Goal: Task Accomplishment & Management: Complete application form

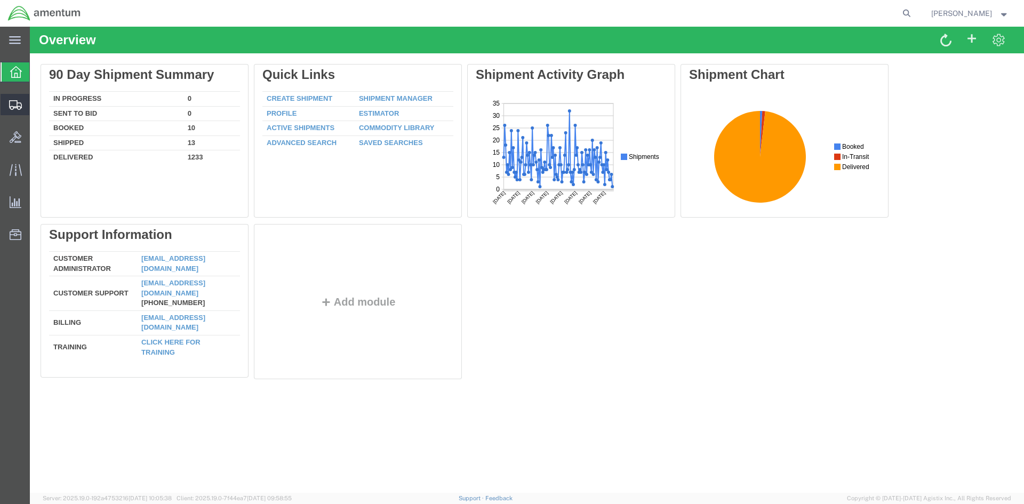
click at [37, 102] on span "Shipments" at bounding box center [32, 104] width 7 height 21
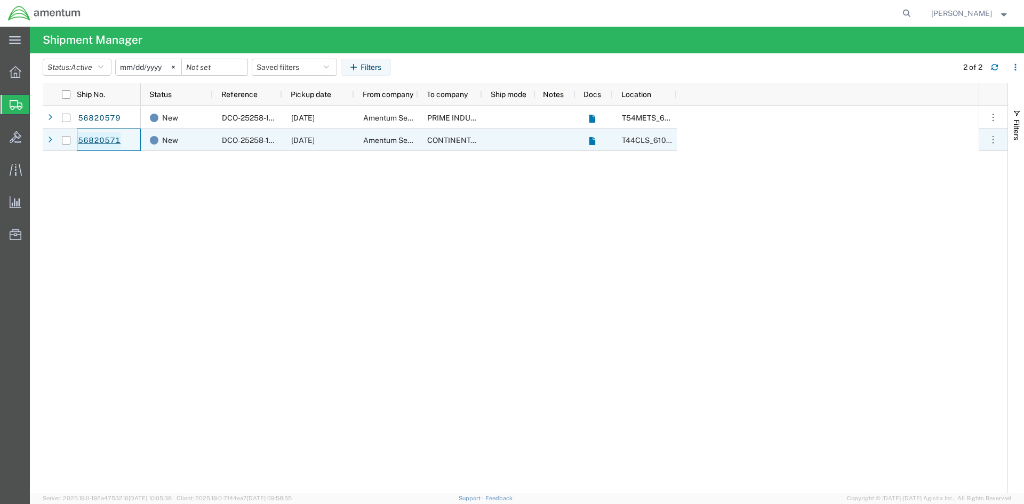
click at [84, 142] on link "56820571" at bounding box center [99, 140] width 44 height 17
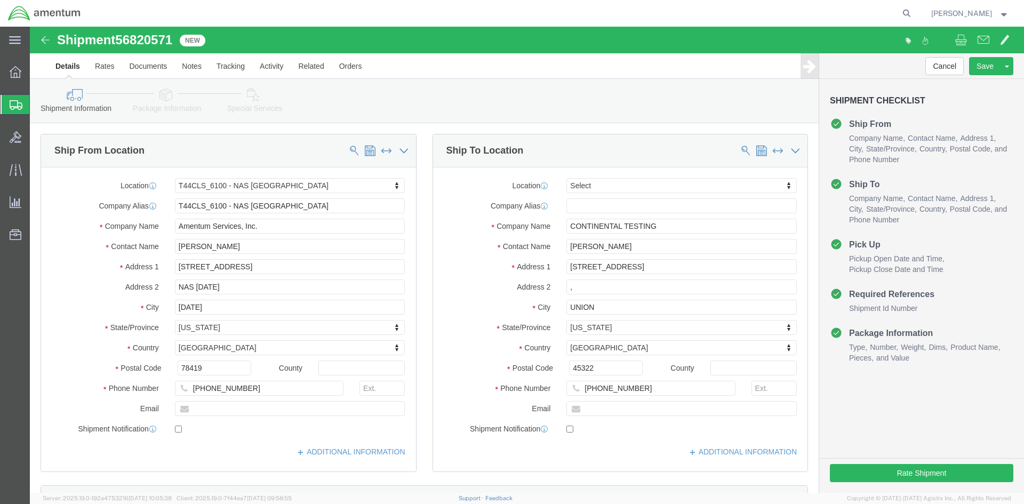
select select "42673"
select select
click input "[PERSON_NAME]"
type input "J"
type input "[PERSON_NAME]"
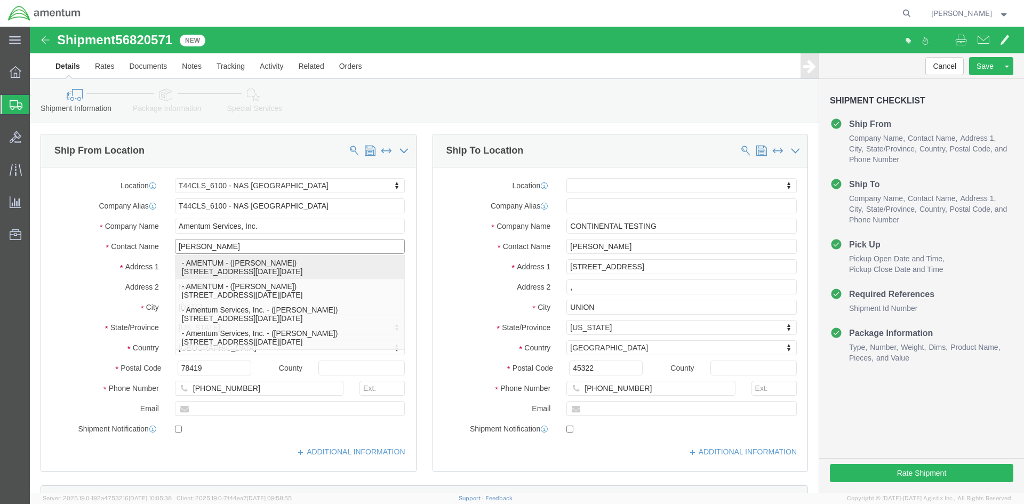
click p "- AMENTUM - ([PERSON_NAME]) [STREET_ADDRESS][DATE][DATE]"
select select
type input "[STREET_ADDRESS]"
type input "AMENTUM"
type input "[PERSON_NAME]"
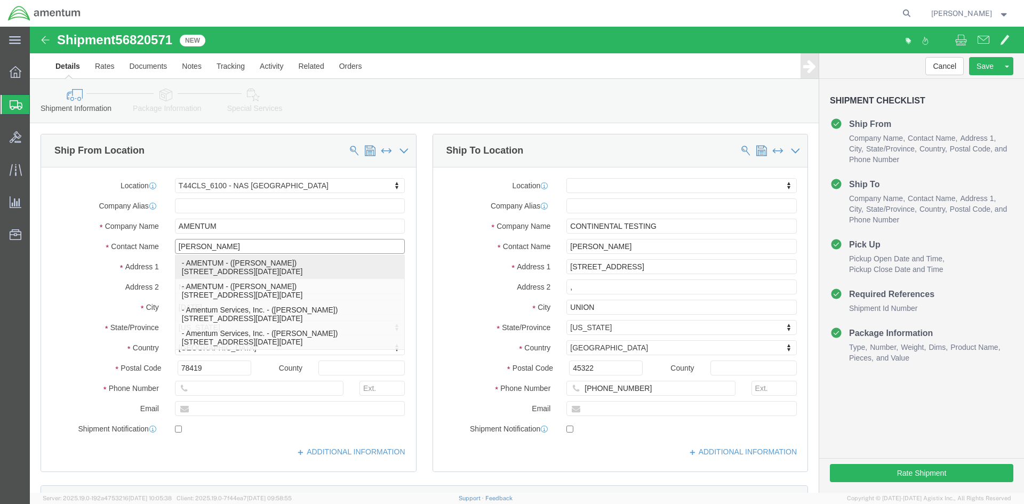
select select "[GEOGRAPHIC_DATA]"
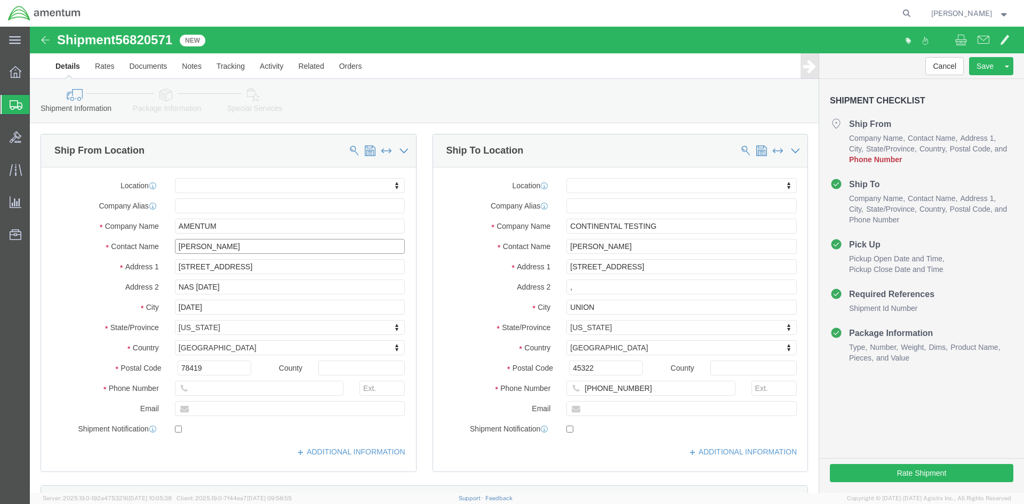
type input "[PERSON_NAME]"
click input "text"
type input "[PHONE_NUMBER]"
click div "Location My Profile Location [PHONE_NUMBER] [PHONE_NUMBER] [PHONE_NUMBER] [PHON…"
click input ","
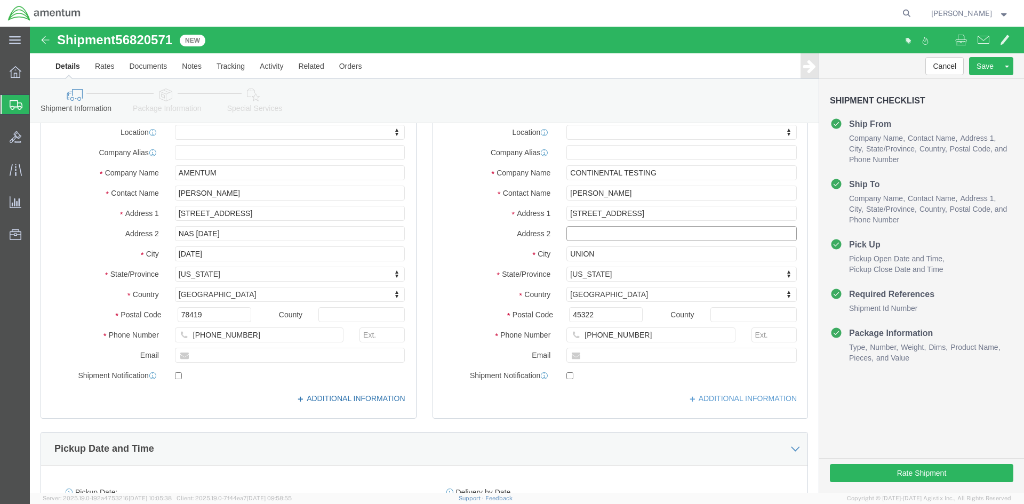
scroll to position [107, 0]
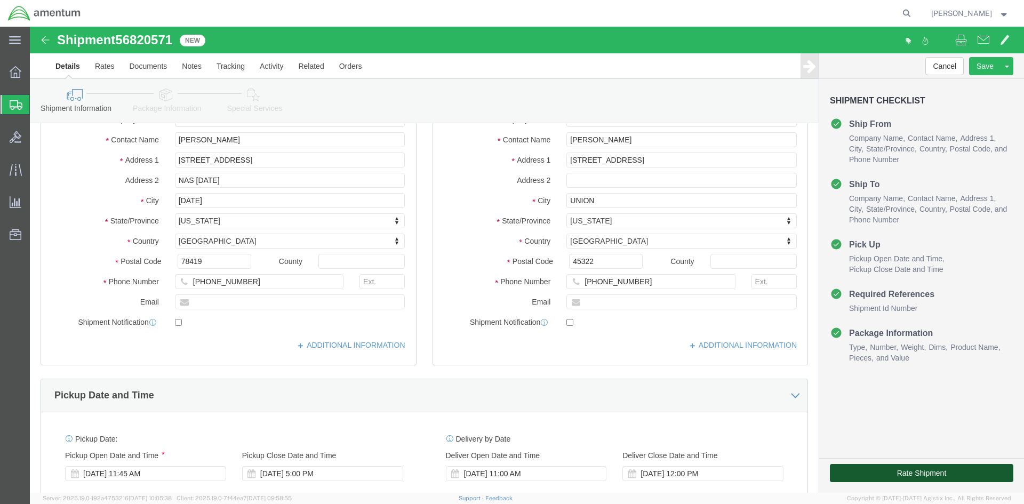
click button "Rate Shipment"
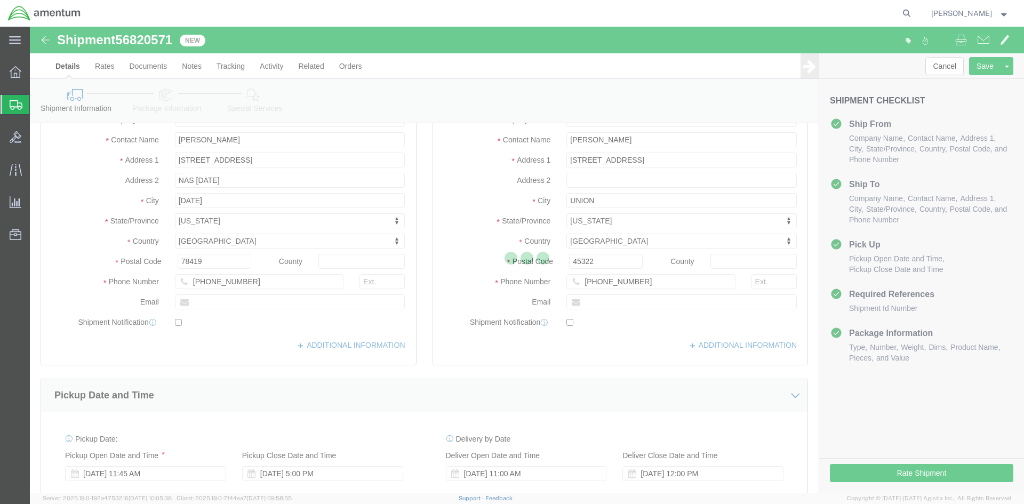
scroll to position [92, 0]
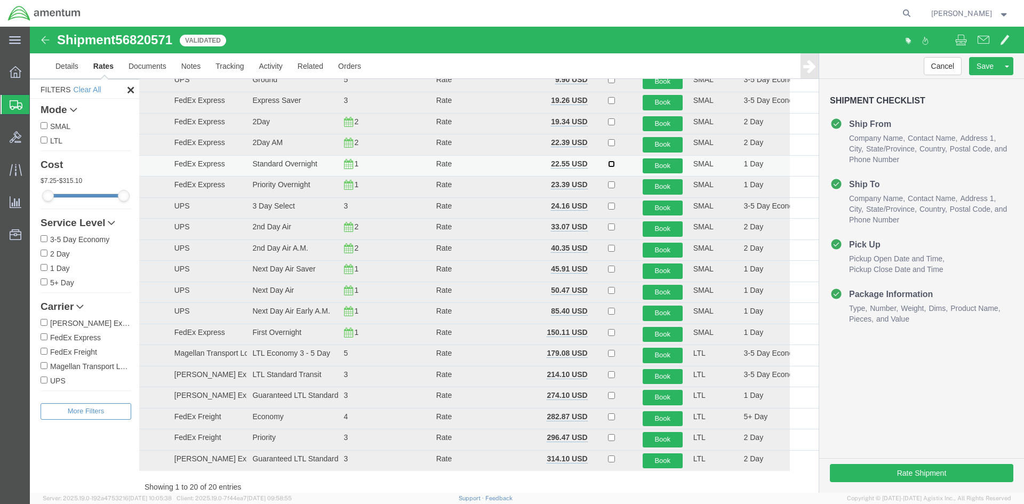
click at [608, 162] on input "checkbox" at bounding box center [611, 164] width 7 height 7
checkbox input "true"
click at [665, 164] on button "Book" at bounding box center [663, 165] width 40 height 15
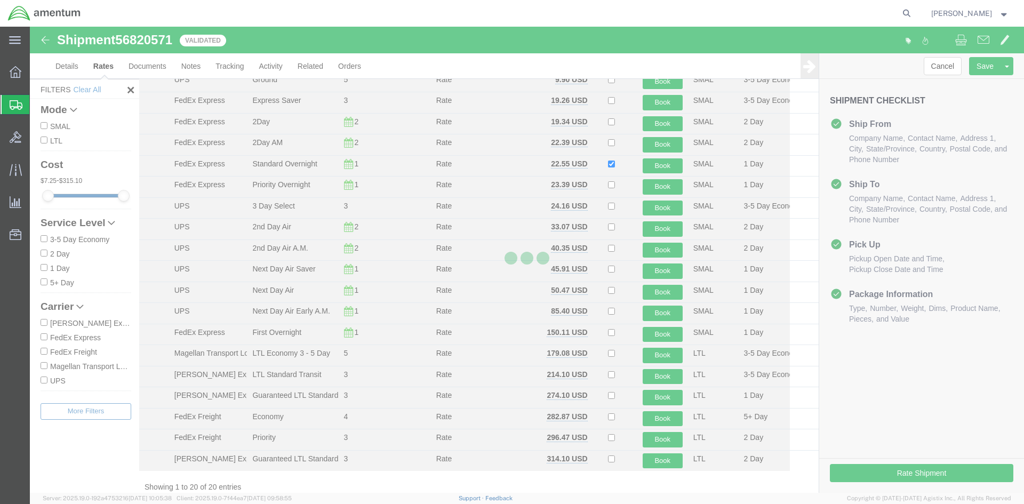
scroll to position [0, 0]
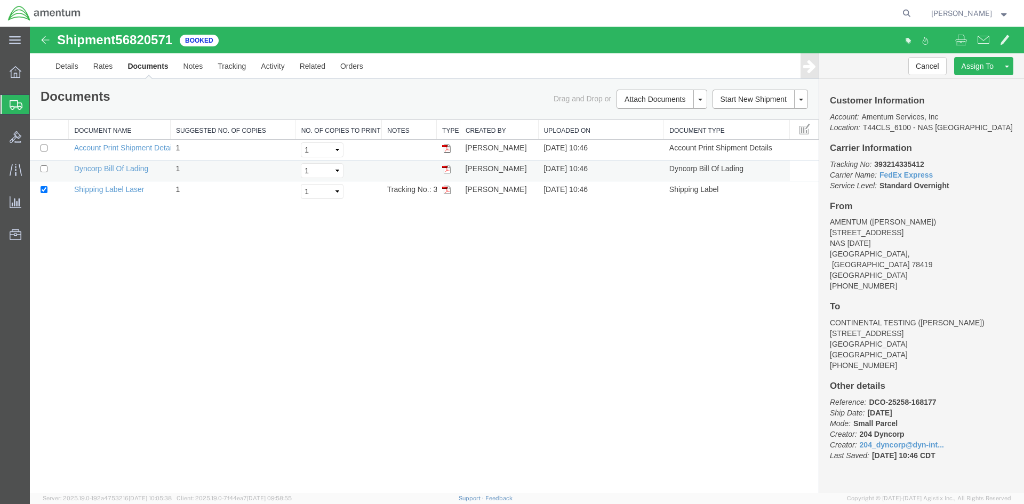
click at [449, 168] on img at bounding box center [446, 169] width 9 height 9
click at [443, 187] on img at bounding box center [446, 190] width 9 height 9
